Goal: Task Accomplishment & Management: Manage account settings

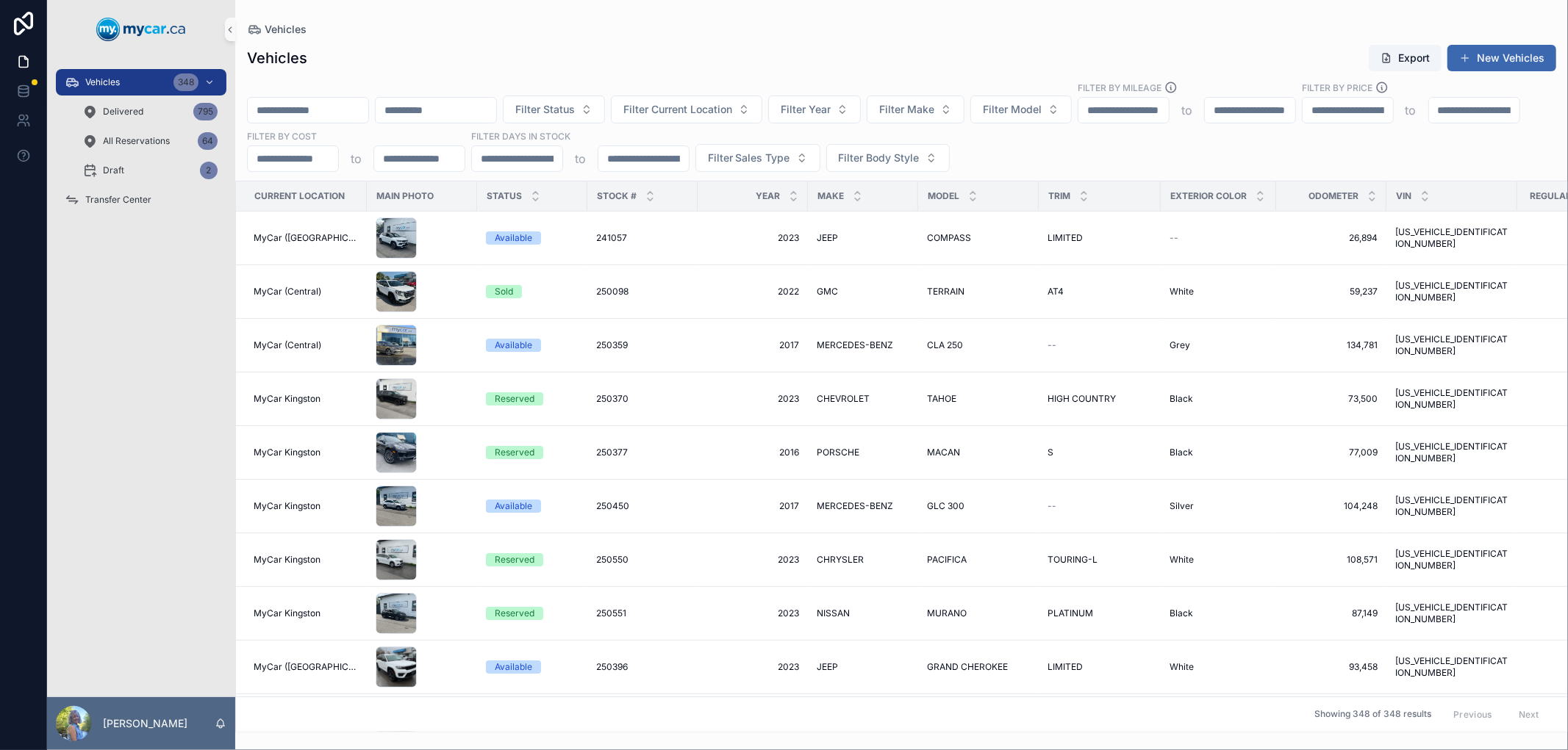
click at [285, 108] on input "scrollable content" at bounding box center [308, 110] width 120 height 20
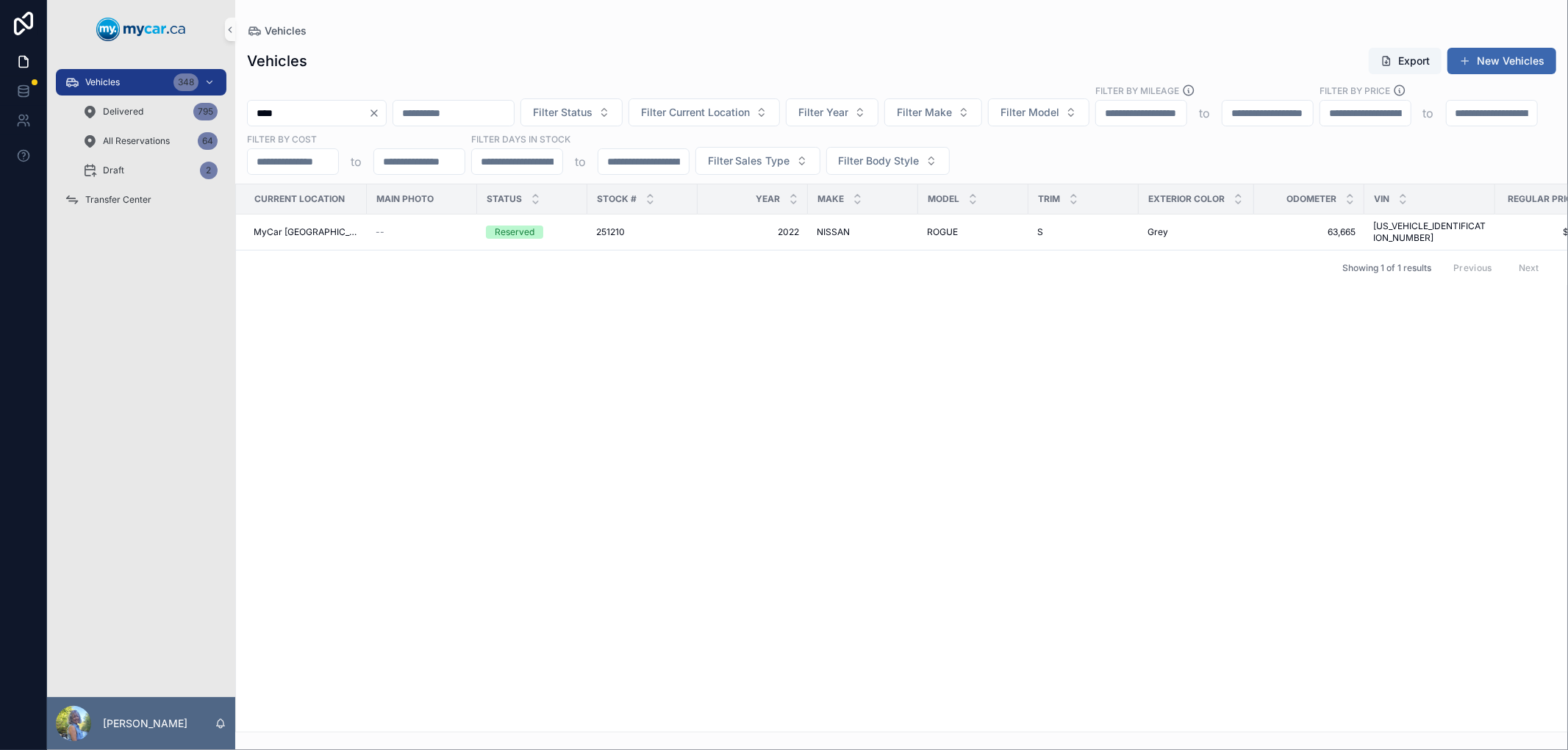
click at [254, 111] on input "****" at bounding box center [308, 112] width 120 height 20
type input "******"
click at [597, 228] on span "251210" at bounding box center [611, 232] width 28 height 11
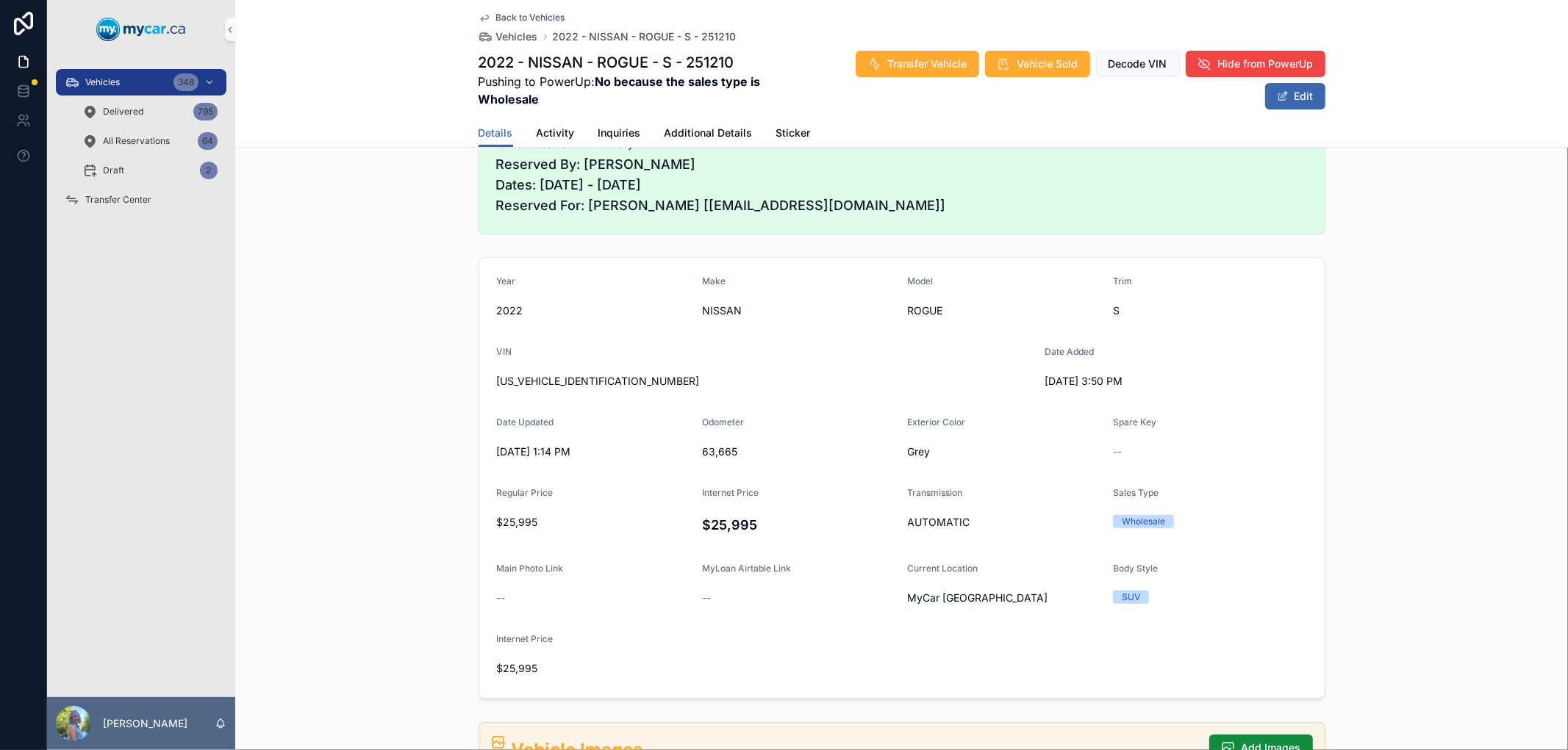
scroll to position [163, 0]
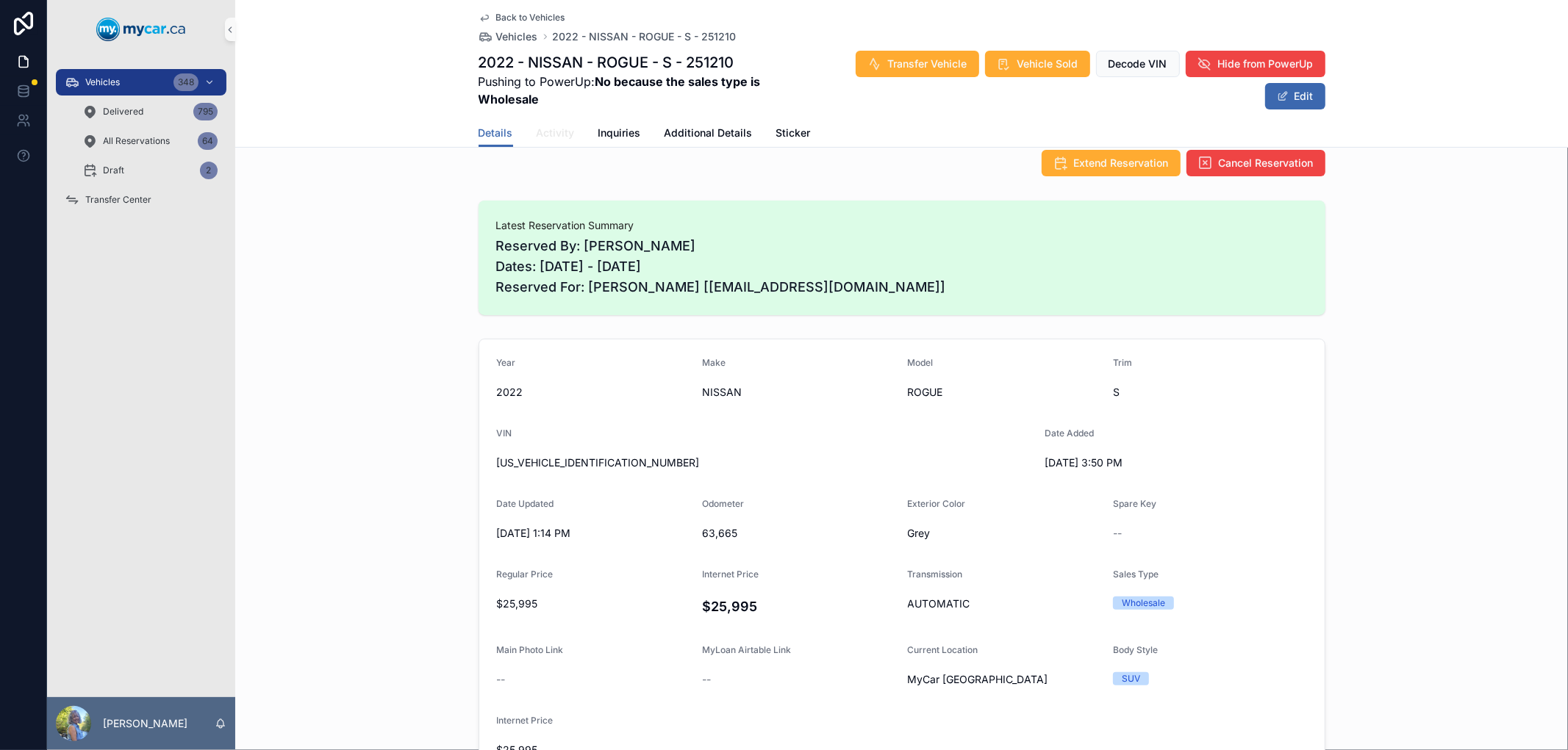
click at [558, 133] on span "Activity" at bounding box center [555, 133] width 38 height 15
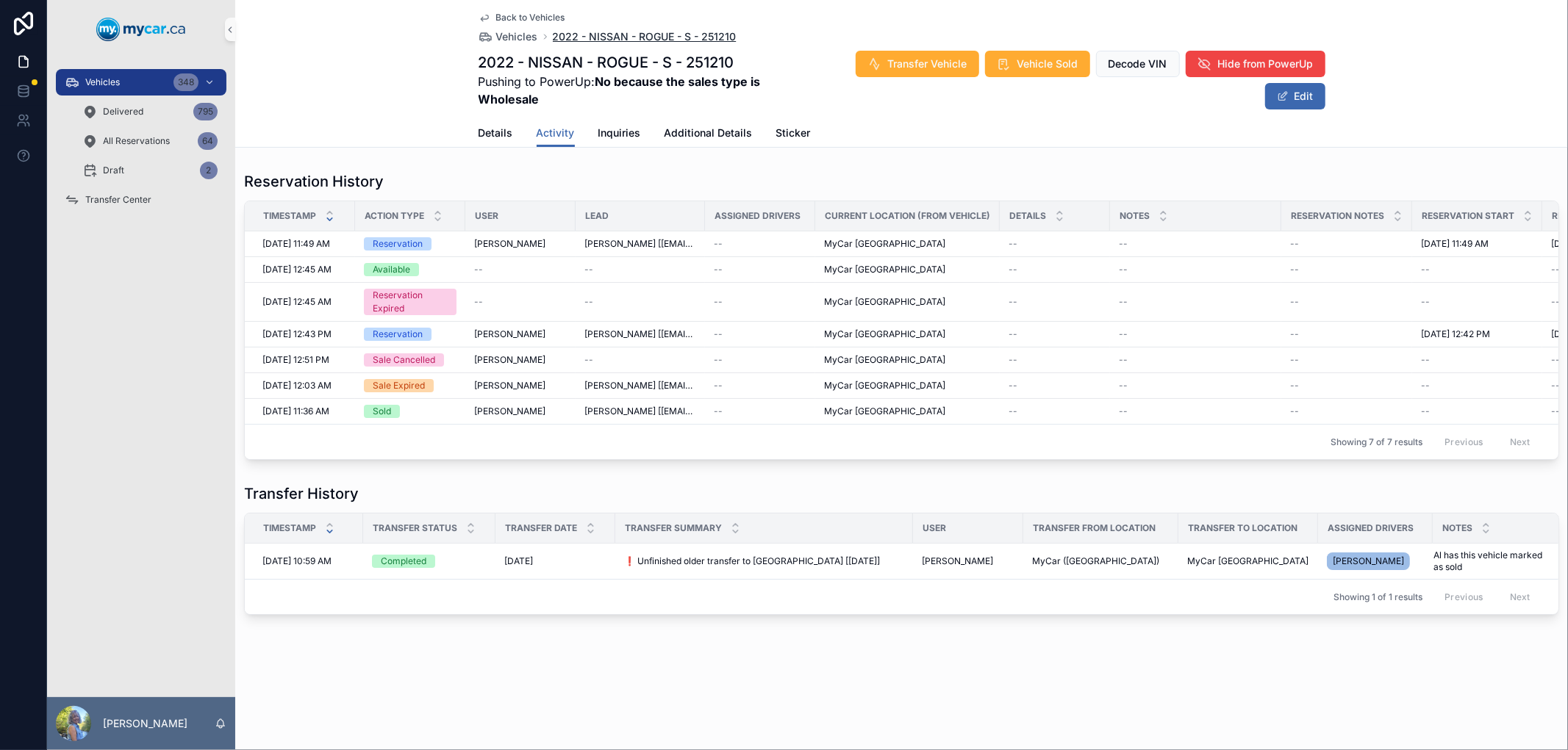
click at [561, 33] on span "2022 - NISSAN - ROGUE - S - 251210" at bounding box center [645, 36] width 184 height 15
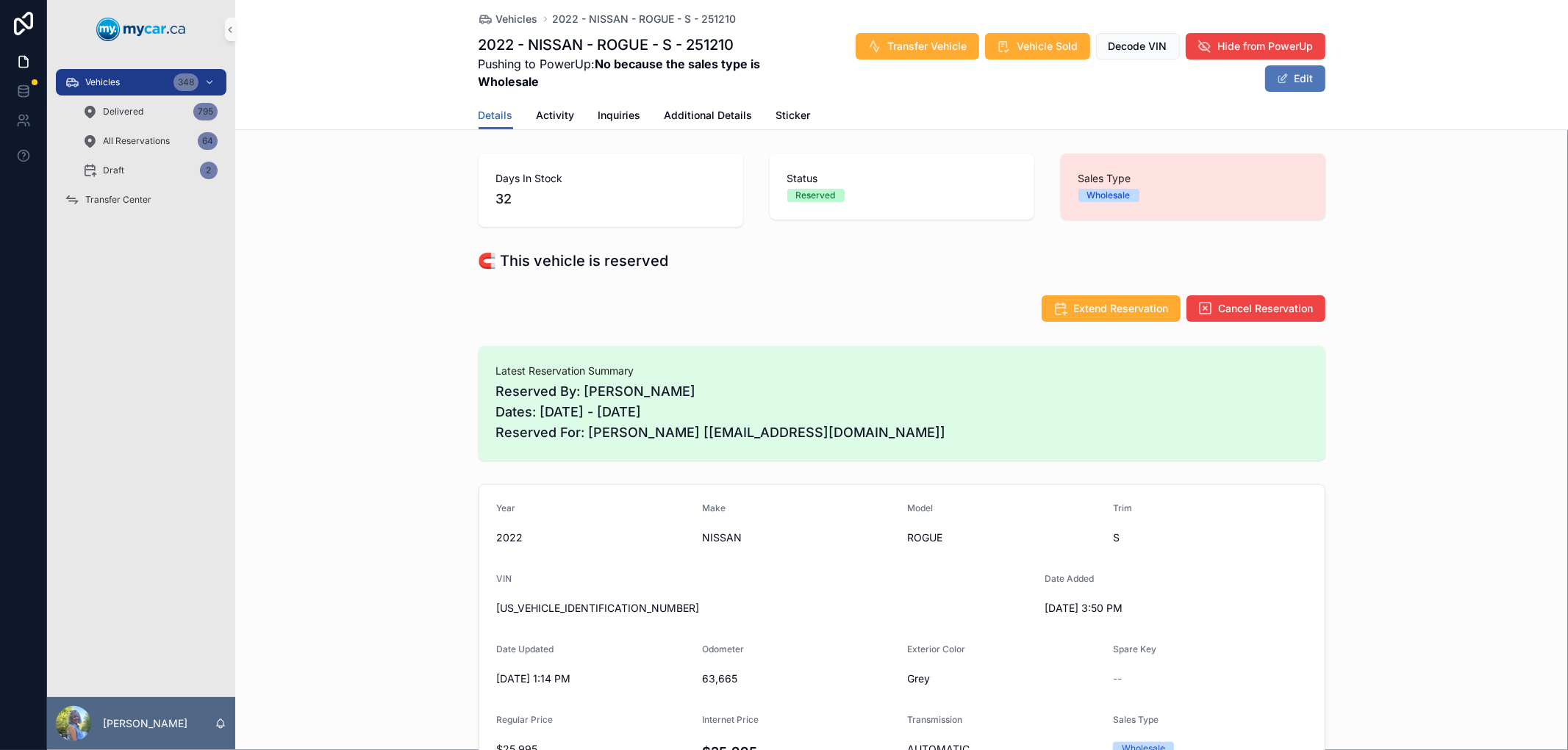
click at [1057, 79] on button "Edit" at bounding box center [1295, 79] width 60 height 27
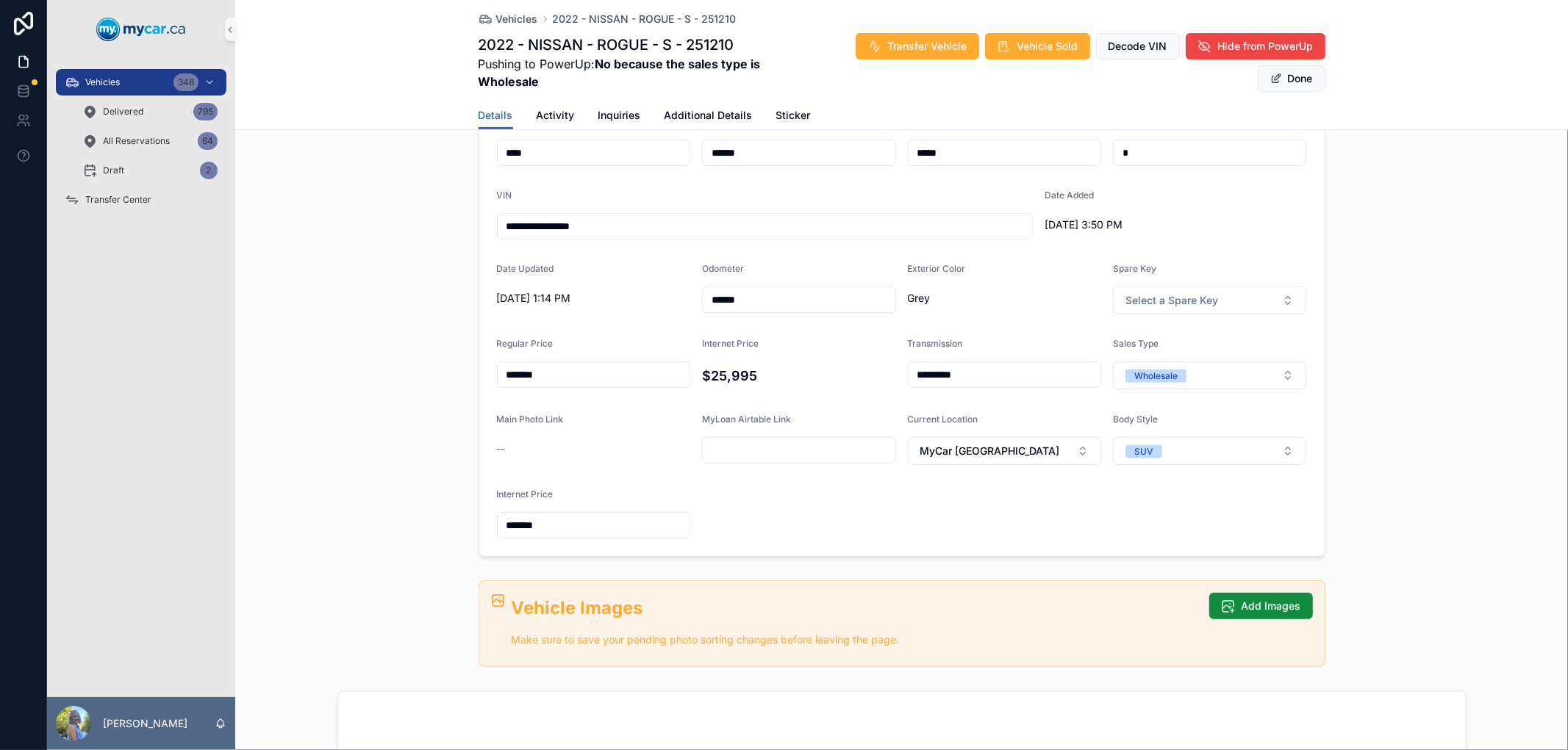
scroll to position [489, 0]
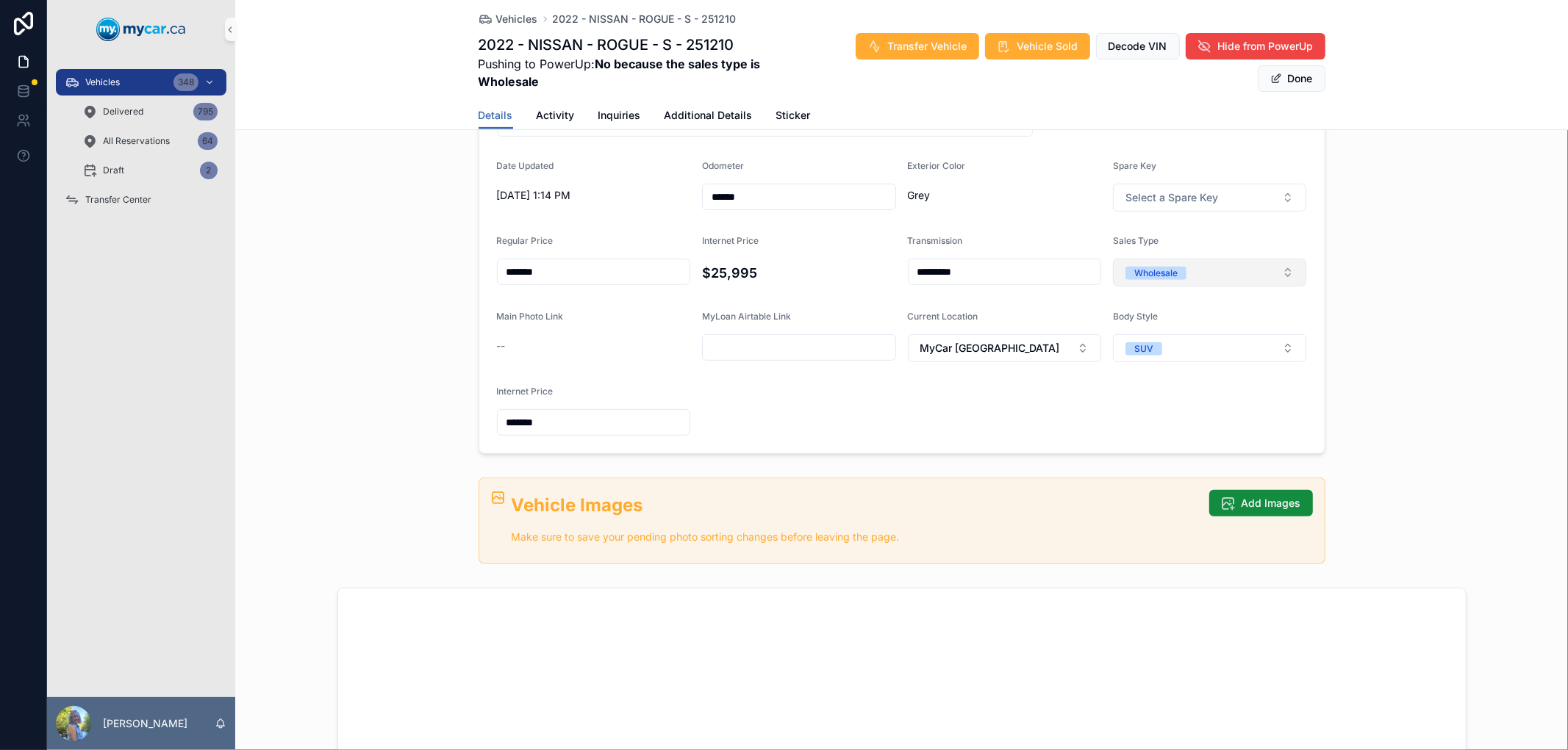
click at [1057, 276] on button "Wholesale" at bounding box center [1210, 272] width 194 height 28
click at [1057, 367] on div "Retail" at bounding box center [1203, 374] width 186 height 22
click at [1057, 72] on button "Done" at bounding box center [1291, 79] width 67 height 27
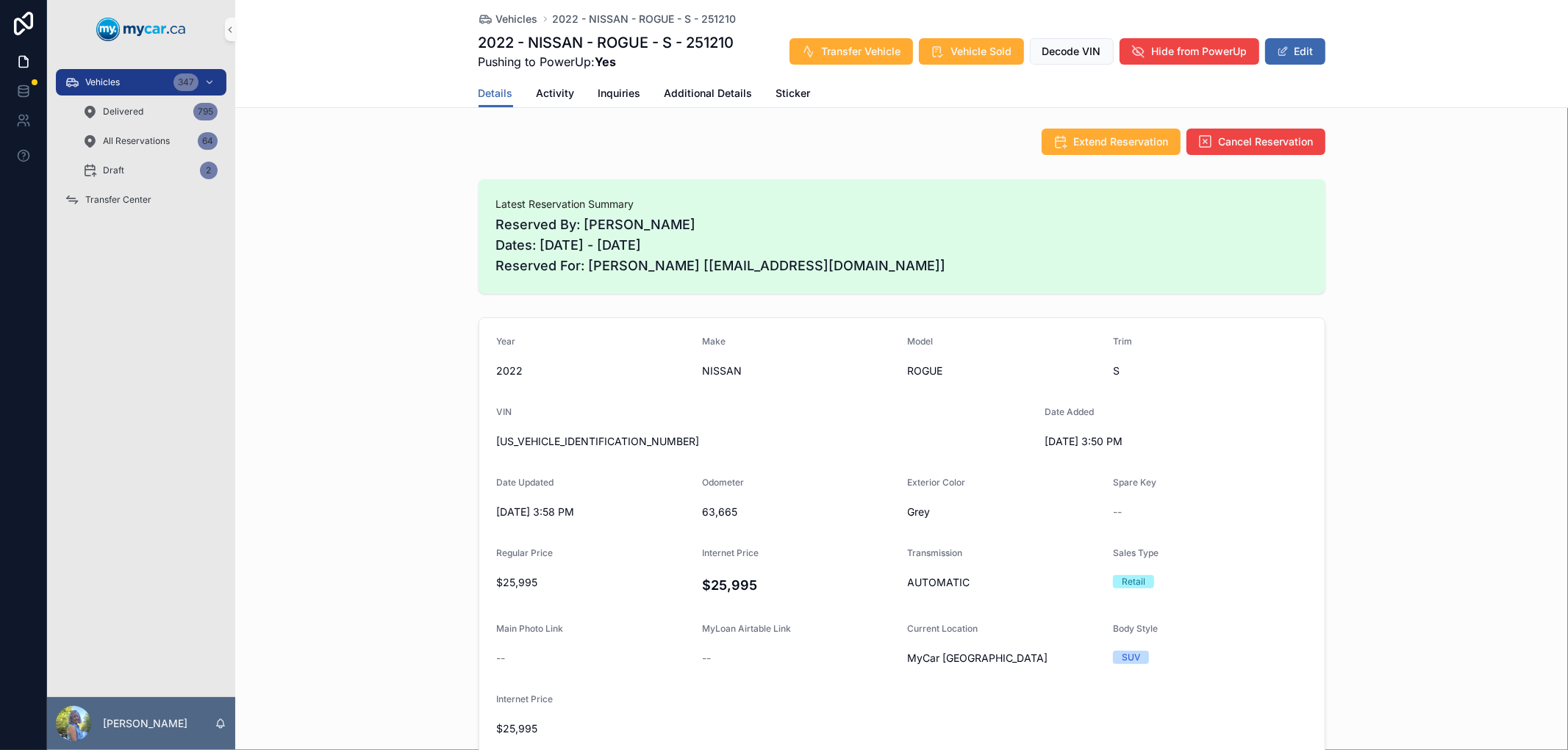
scroll to position [0, 0]
